Goal: Task Accomplishment & Management: Complete application form

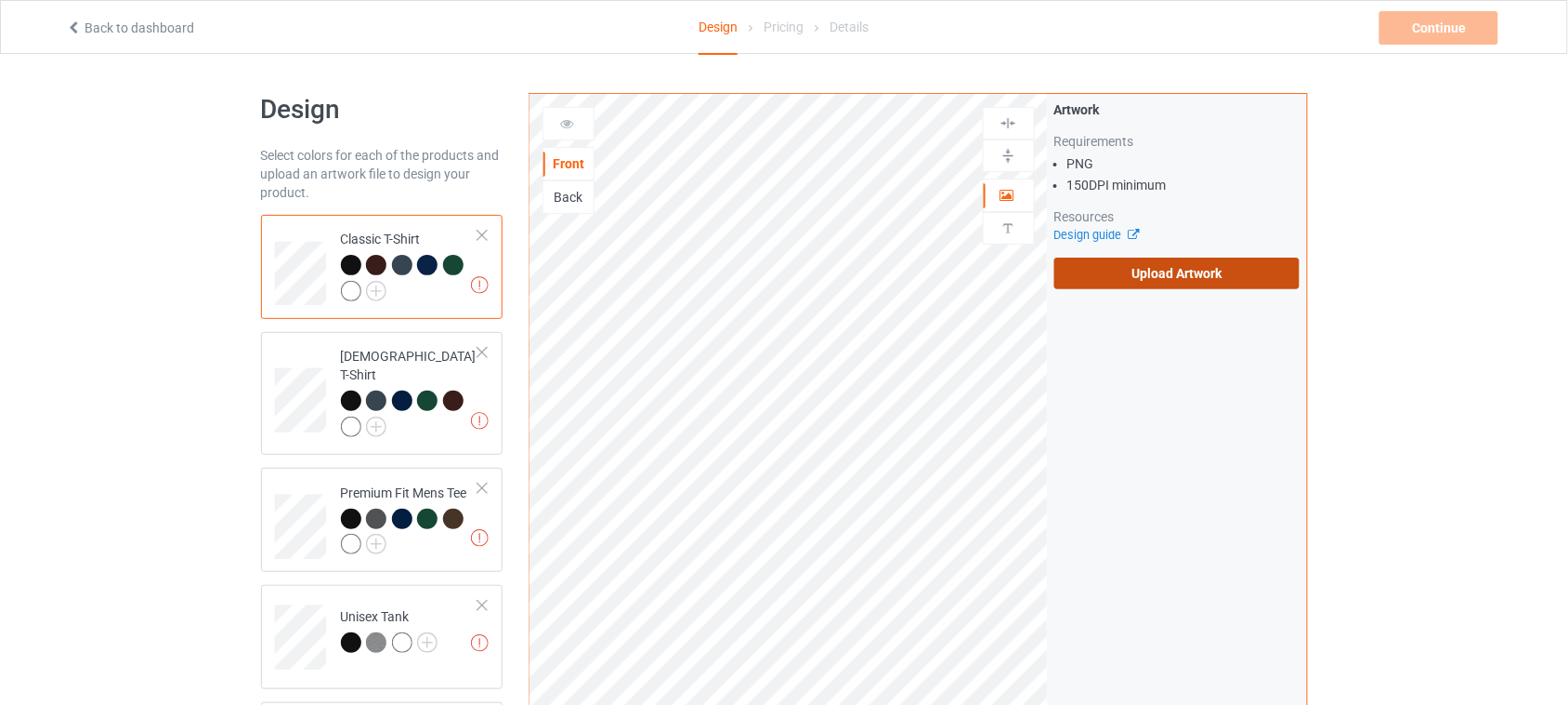
click at [1143, 263] on label "Upload Artwork" at bounding box center [1177, 273] width 246 height 32
click at [0, 0] on input "Upload Artwork" at bounding box center [0, 0] width 0 height 0
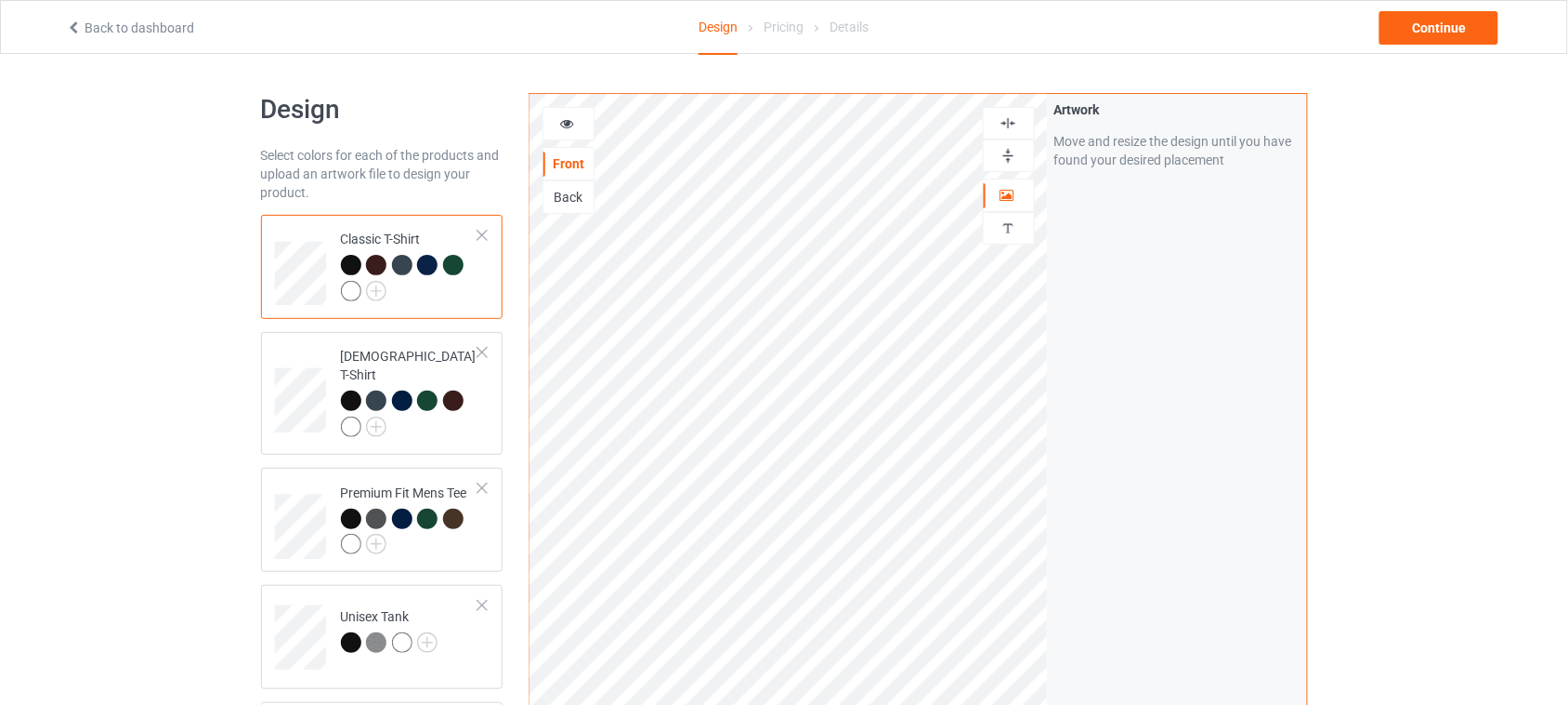
click at [1010, 119] on img at bounding box center [1009, 123] width 18 height 18
click at [574, 119] on icon at bounding box center [567, 120] width 16 height 13
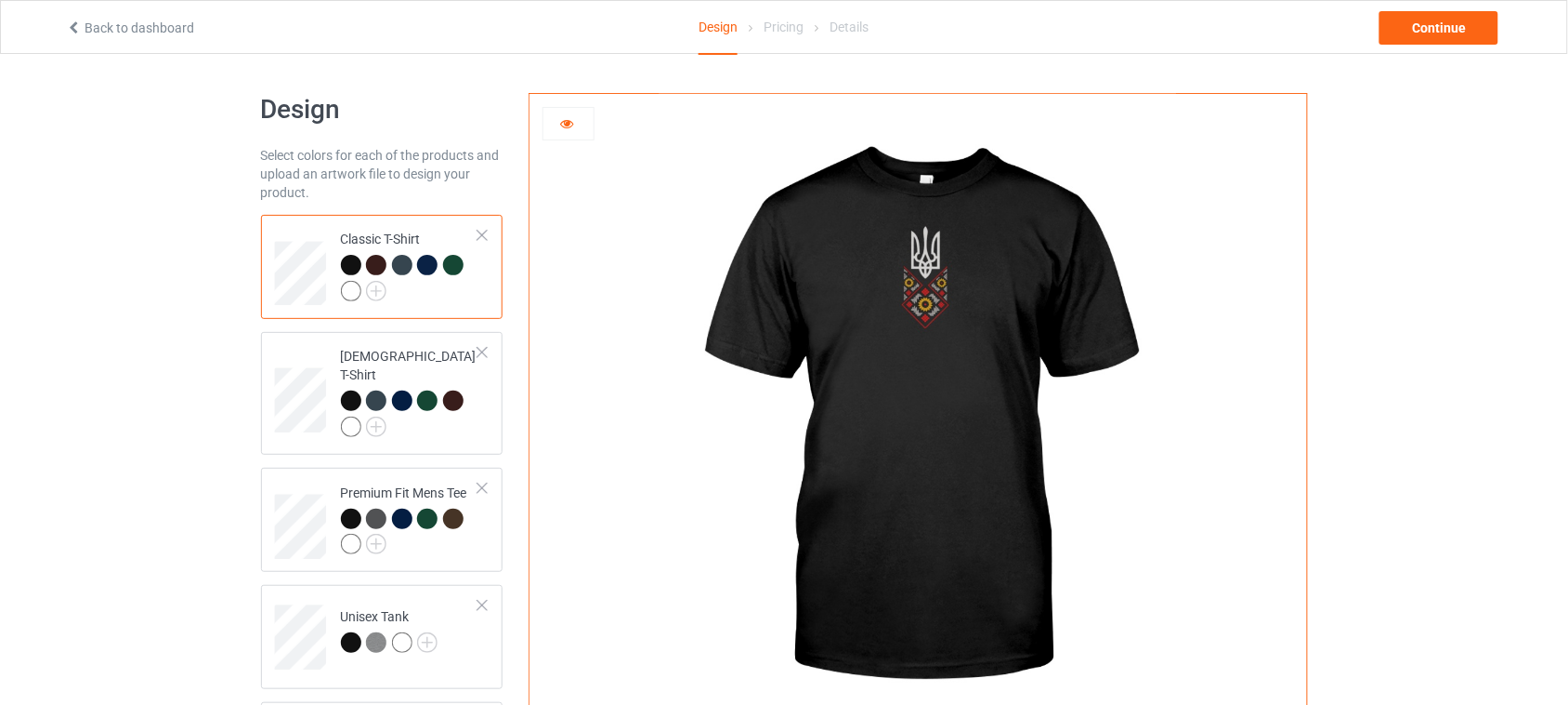
click at [566, 125] on icon at bounding box center [567, 120] width 16 height 13
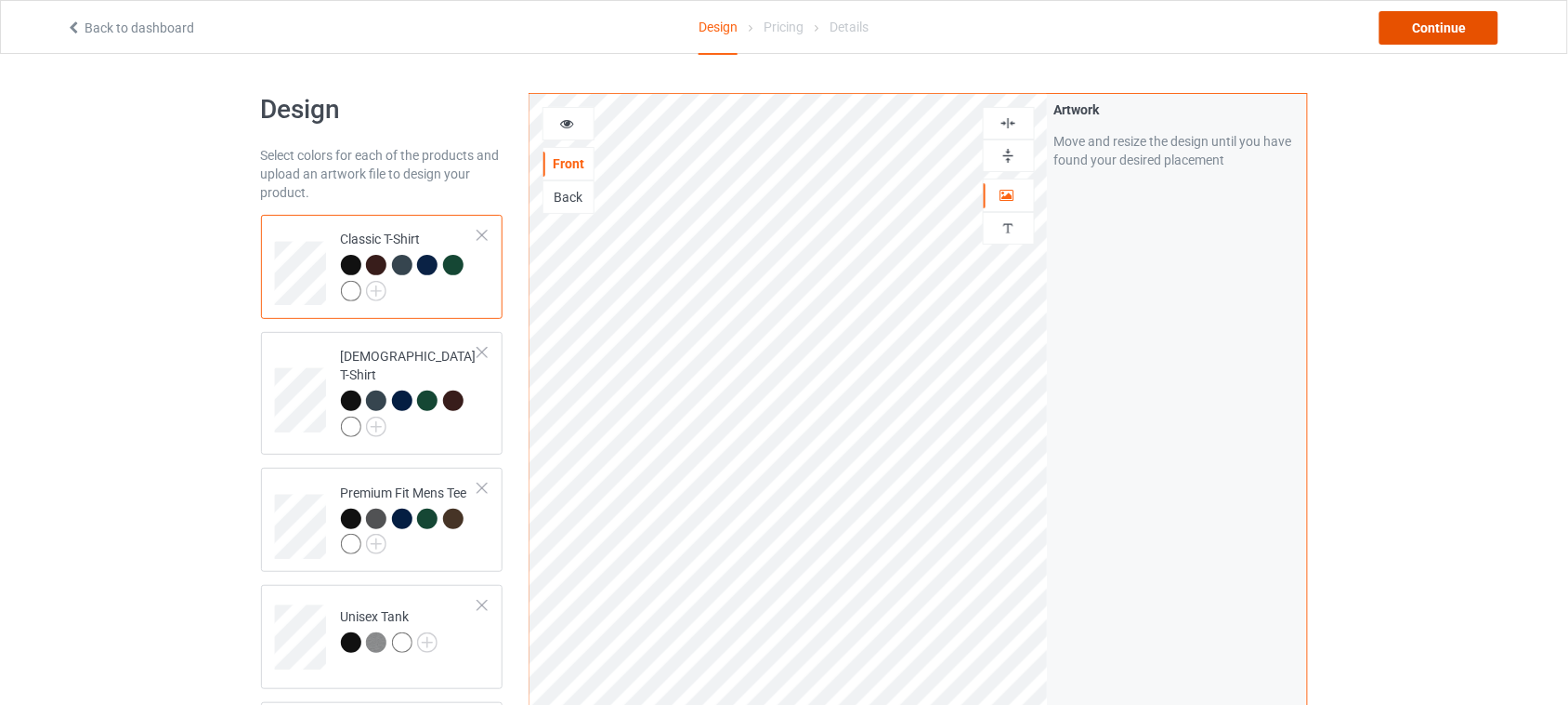
click at [1450, 29] on div "Continue" at bounding box center [1439, 28] width 119 height 34
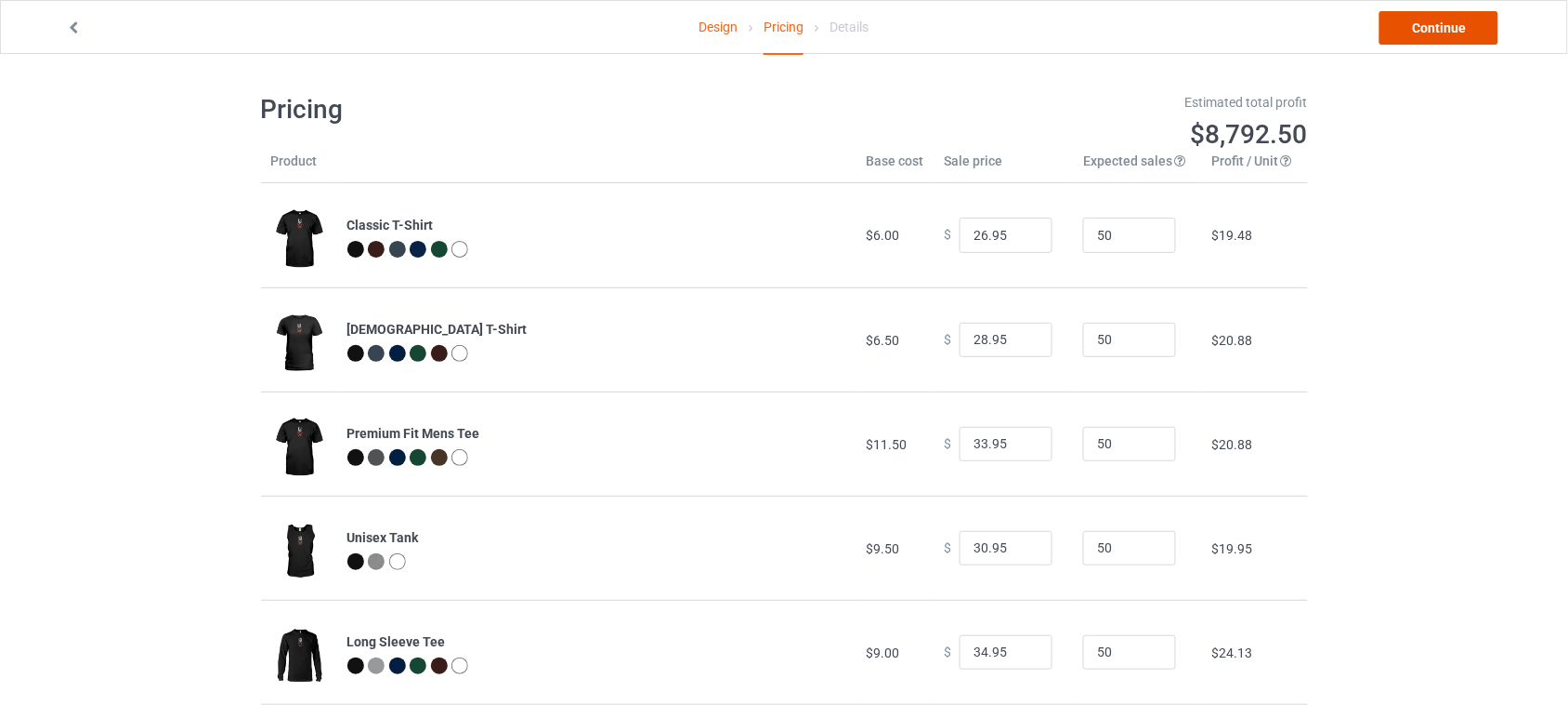
click at [1448, 30] on link "Continue" at bounding box center [1439, 28] width 119 height 34
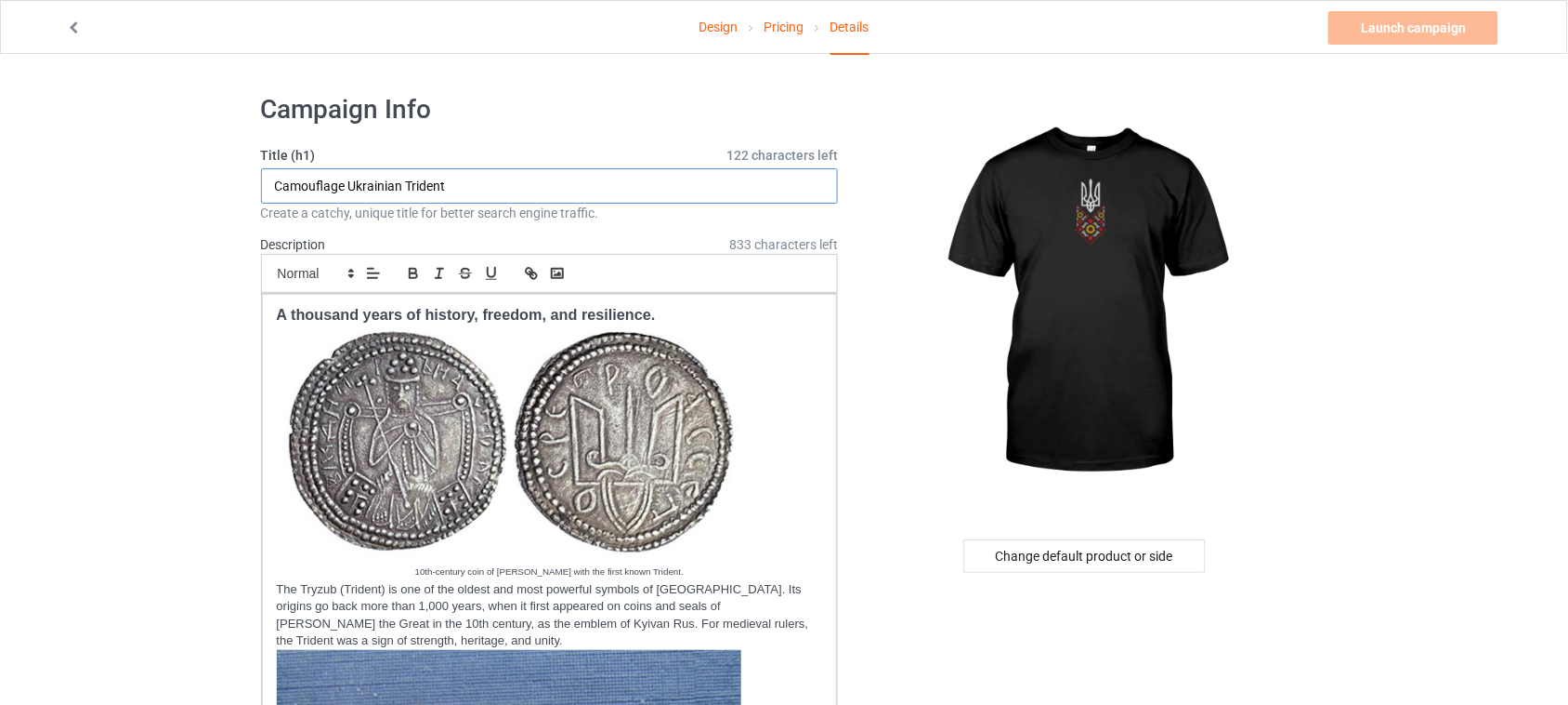
drag, startPoint x: 571, startPoint y: 172, endPoint x: 99, endPoint y: 174, distance: 472.0
paste input "Trident with Ukrainian pattern"
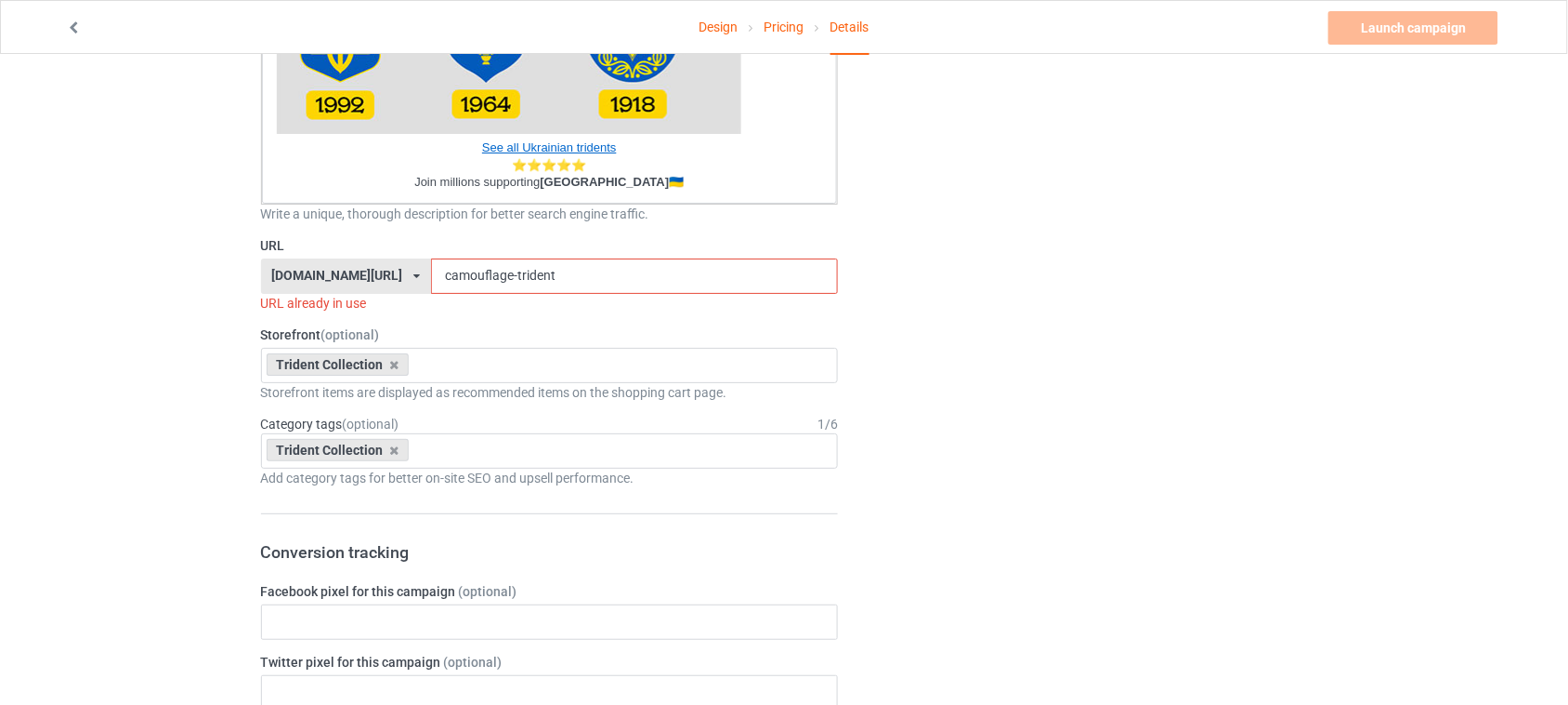
scroll to position [1976, 0]
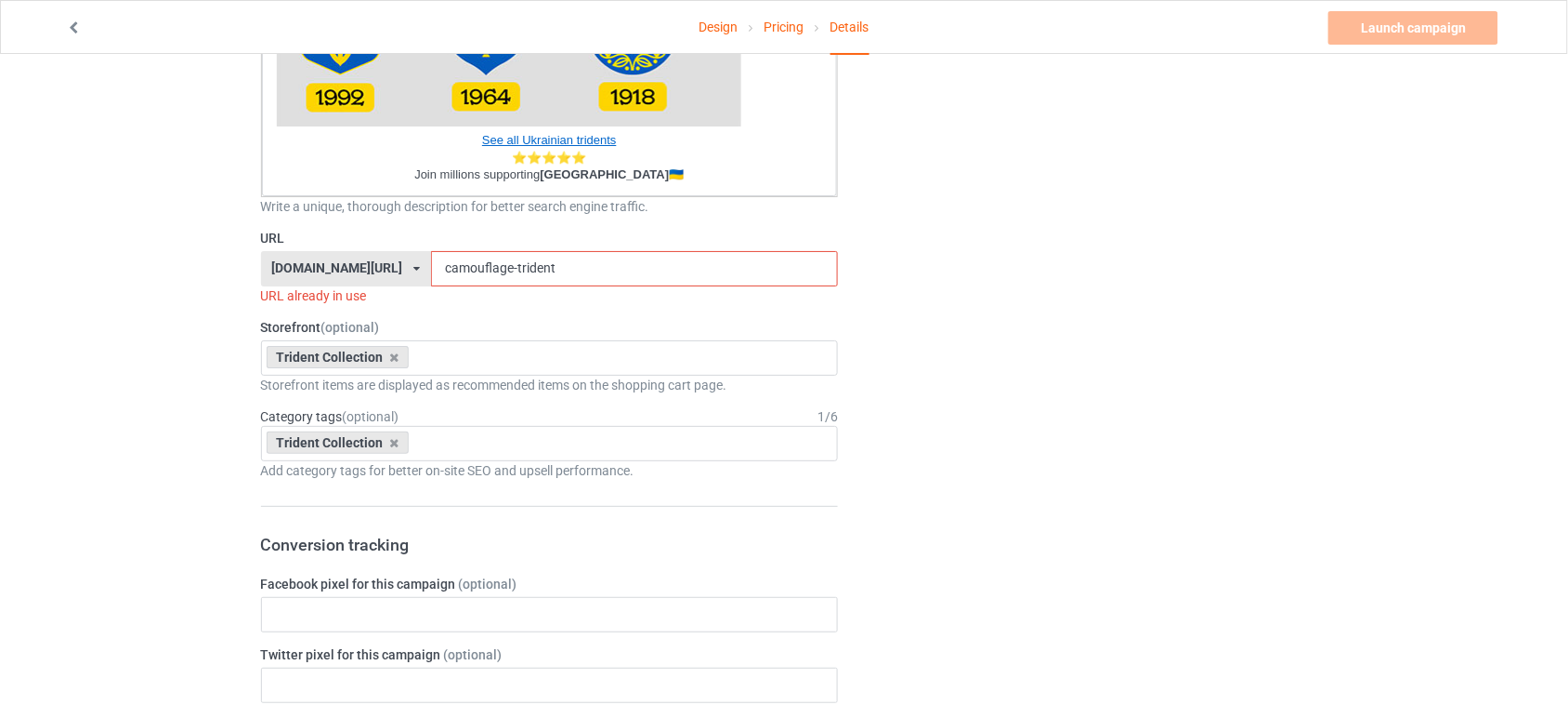
type input "Trident with Ukrainian pattern"
drag, startPoint x: 576, startPoint y: 269, endPoint x: 206, endPoint y: 264, distance: 370.0
paste input "Trident with Ukrainian pattern"
drag, startPoint x: 484, startPoint y: 266, endPoint x: 290, endPoint y: 274, distance: 194.2
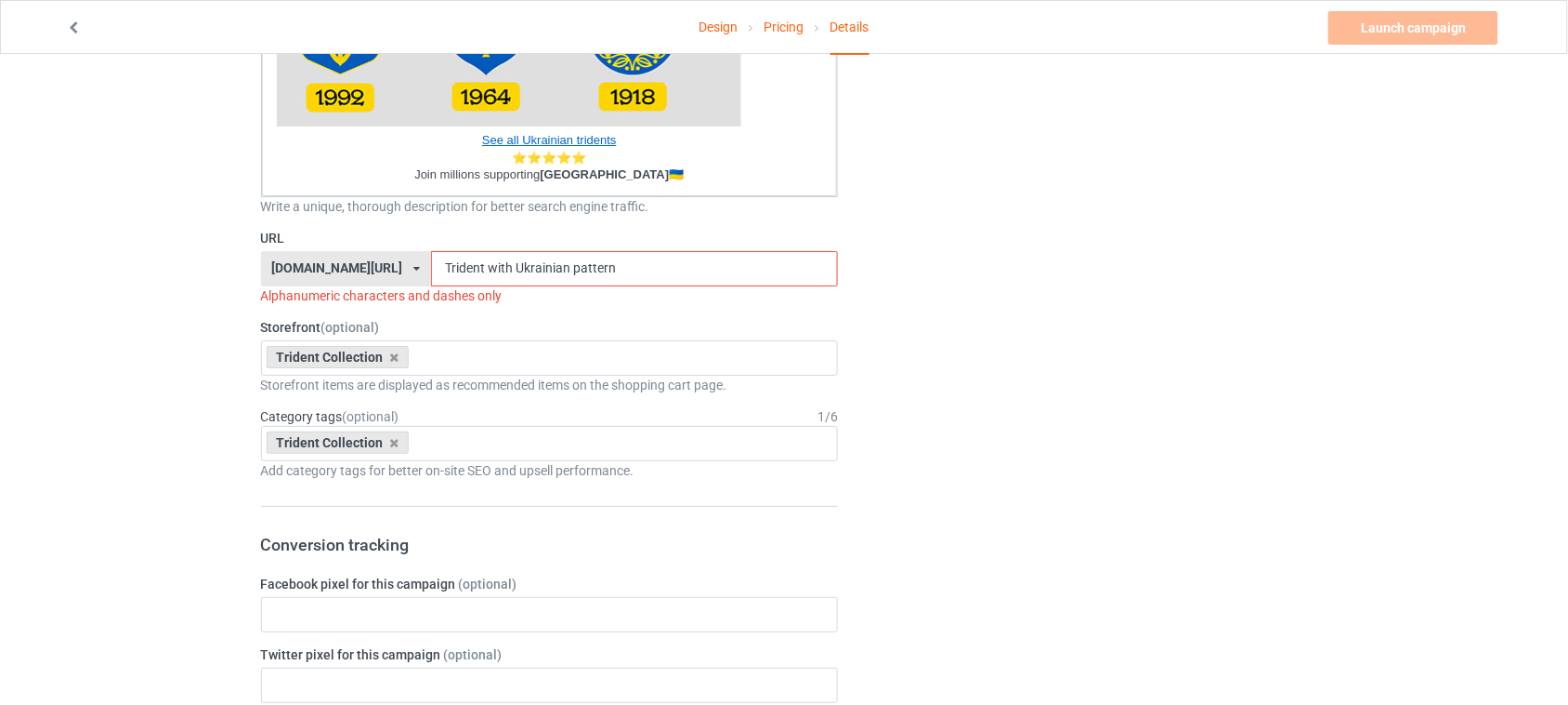
click at [290, 274] on div "[DOMAIN_NAME][URL] [DOMAIN_NAME][URL] [DOMAIN_NAME][URL] 6273c5abfddeea00434baf…" at bounding box center [550, 268] width 578 height 36
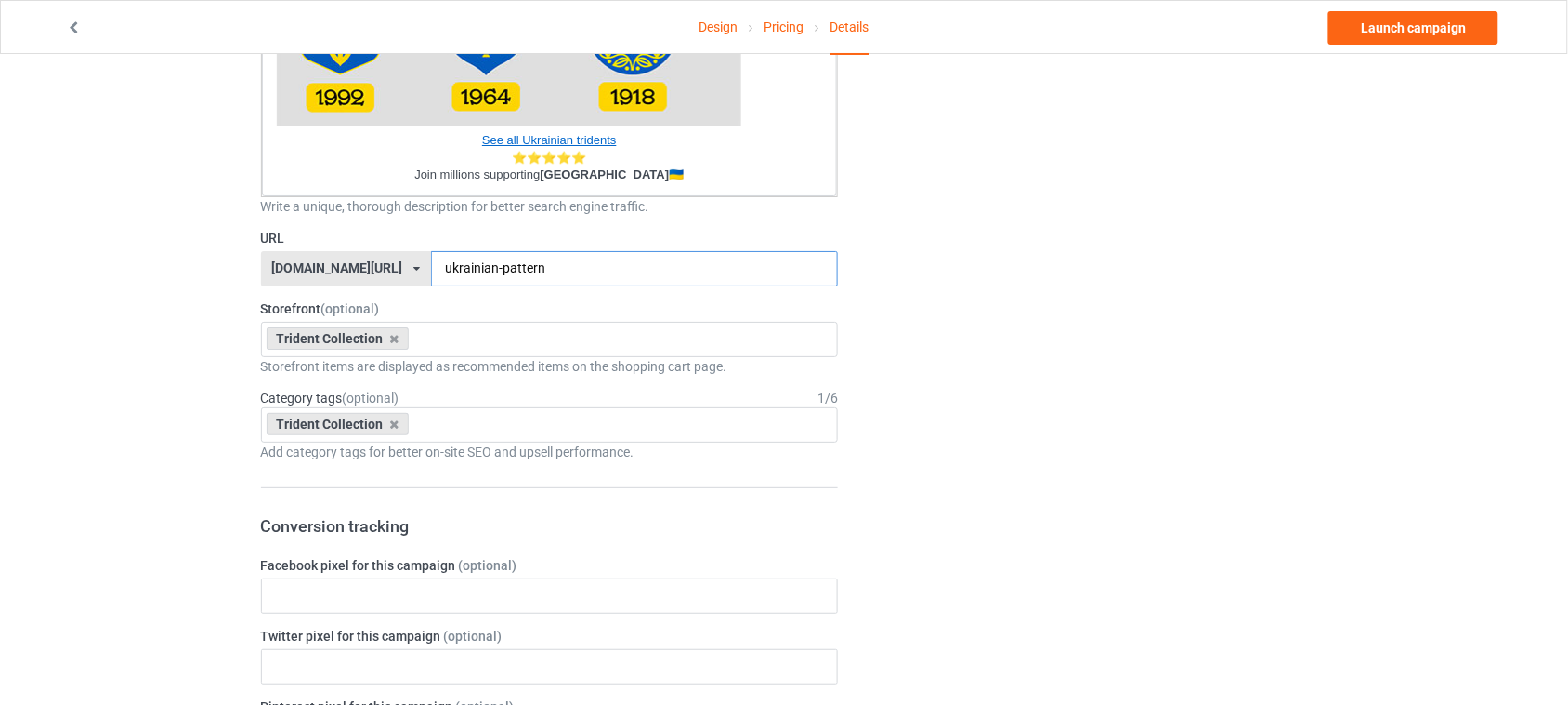
click at [576, 264] on input "ukrainian-pattern" at bounding box center [634, 268] width 406 height 36
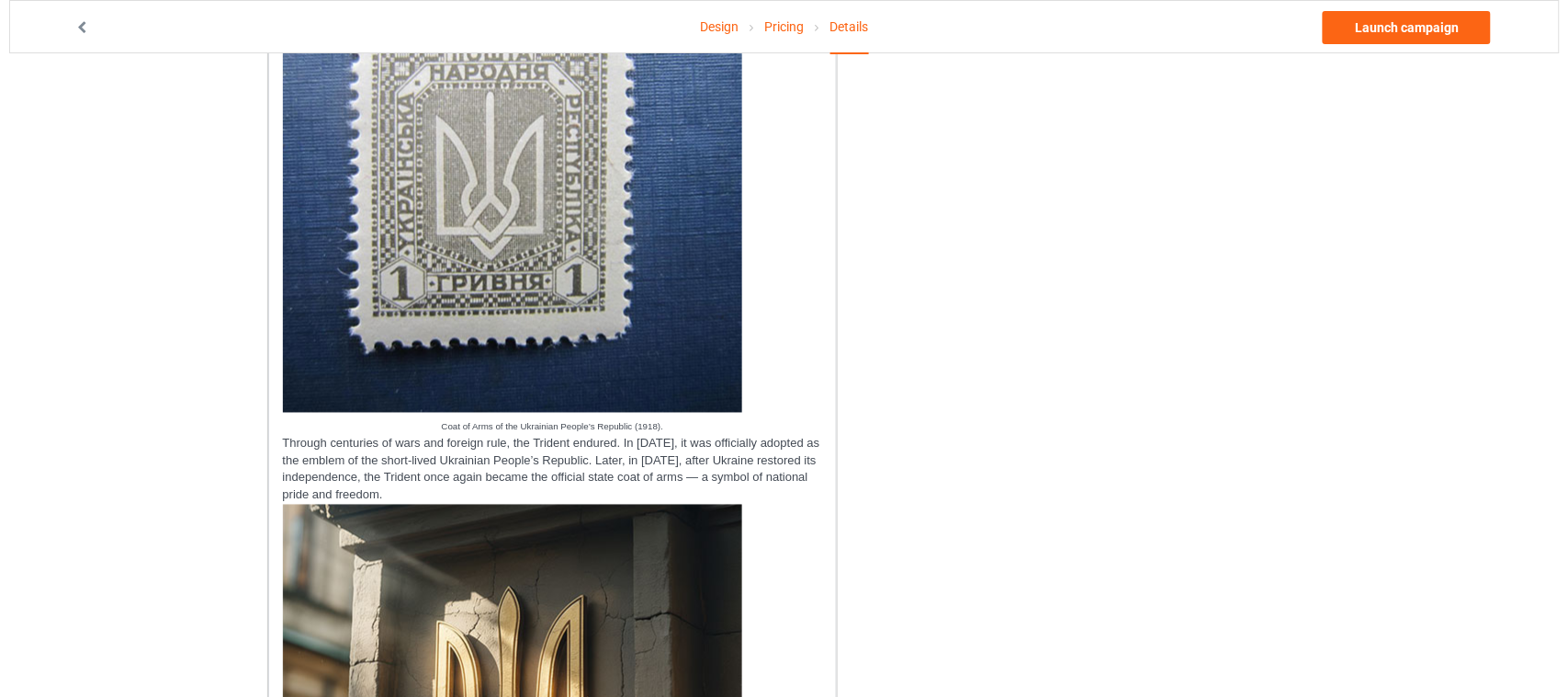
scroll to position [0, 0]
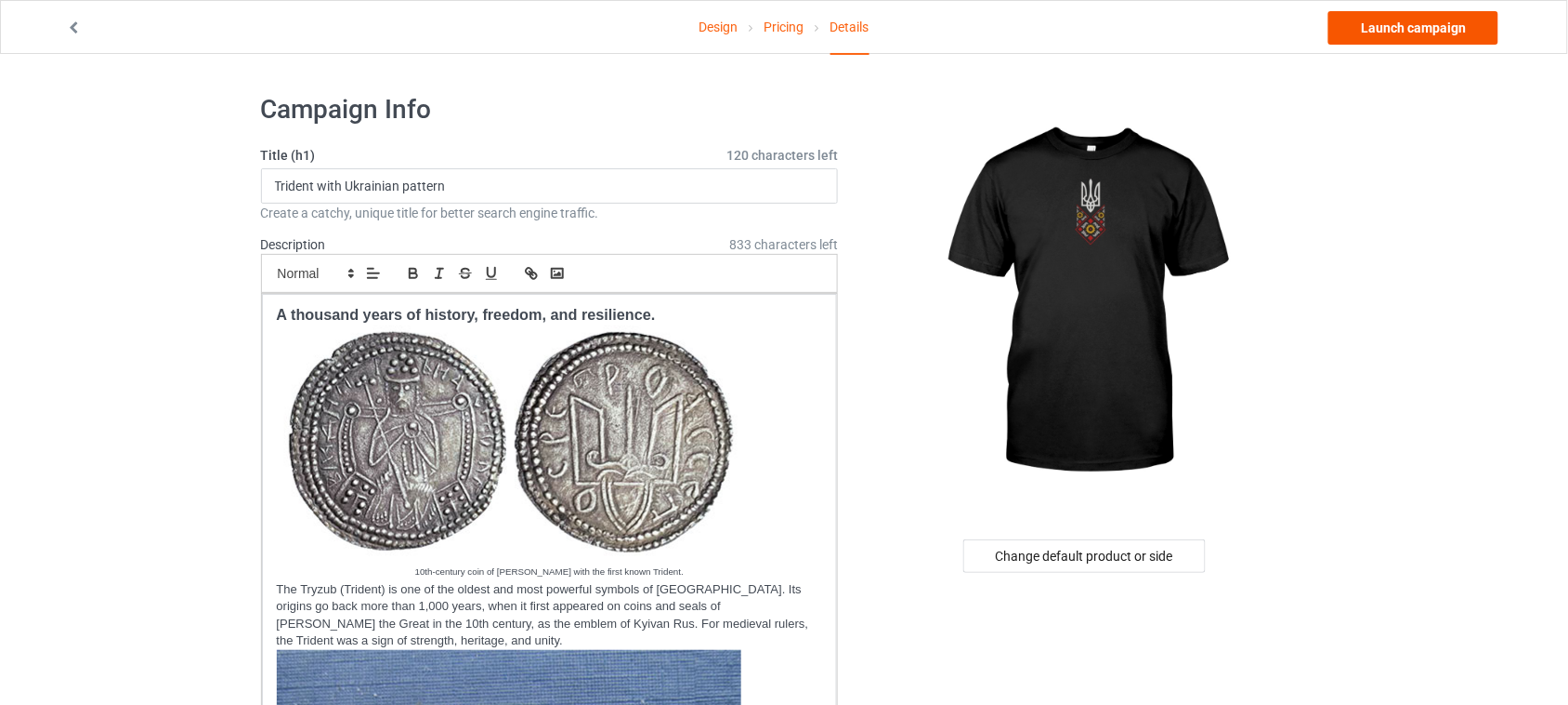
type input "ukrainian-pattern"
click at [1409, 31] on link "Launch campaign" at bounding box center [1413, 28] width 170 height 34
